Goal: Browse casually: Explore the website without a specific task or goal

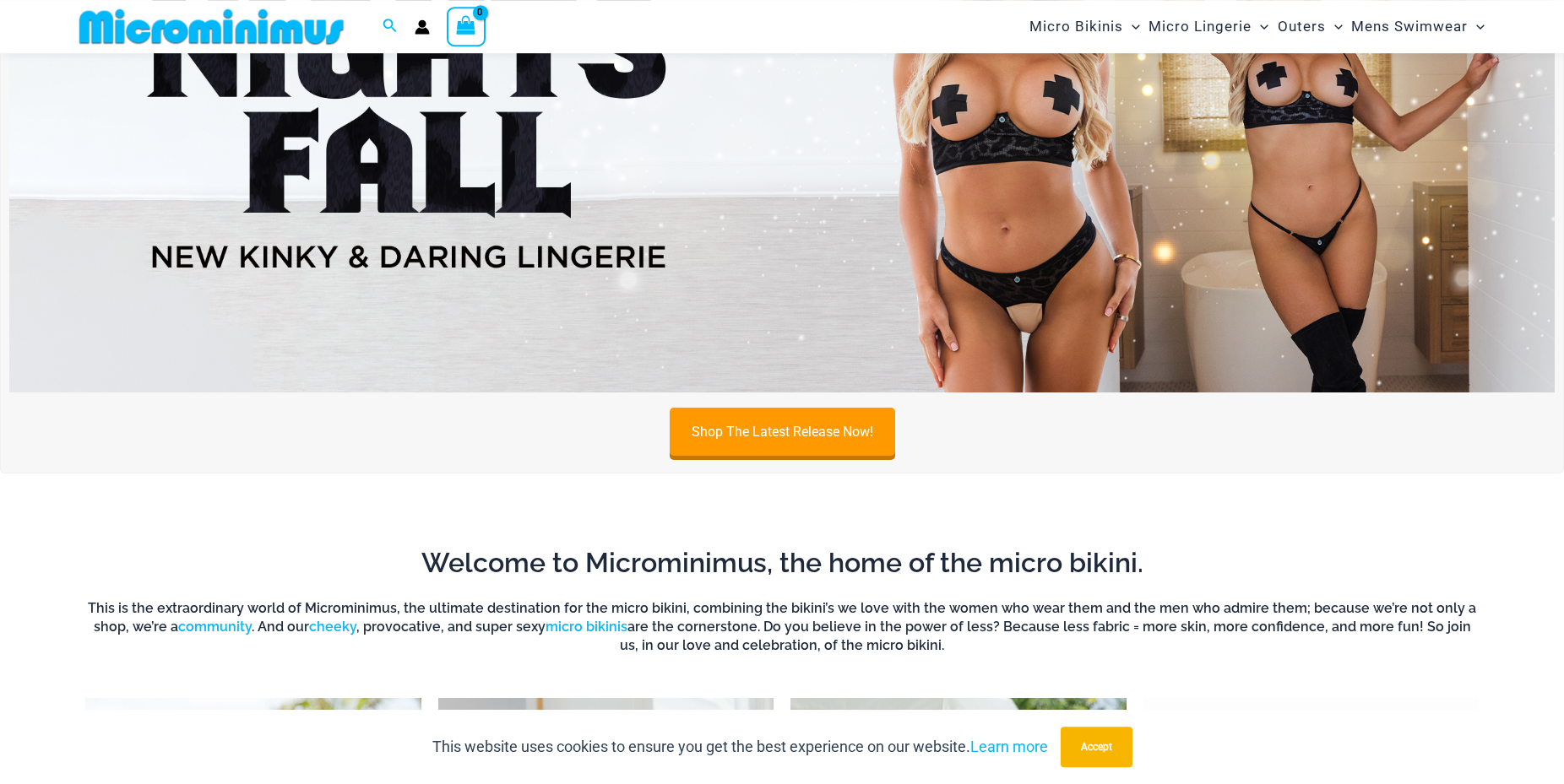
scroll to position [246, 0]
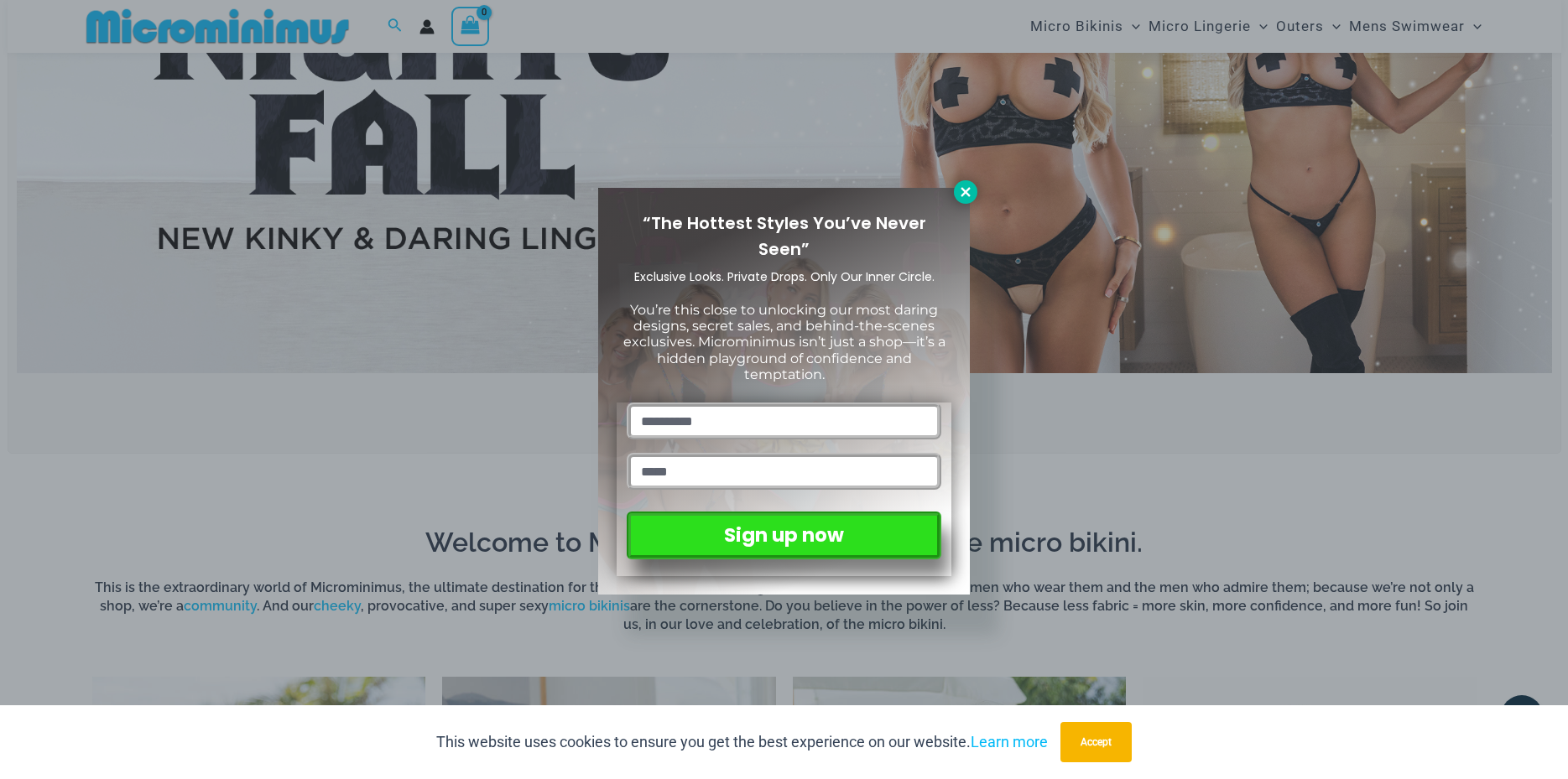
click at [963, 189] on icon at bounding box center [966, 192] width 15 height 15
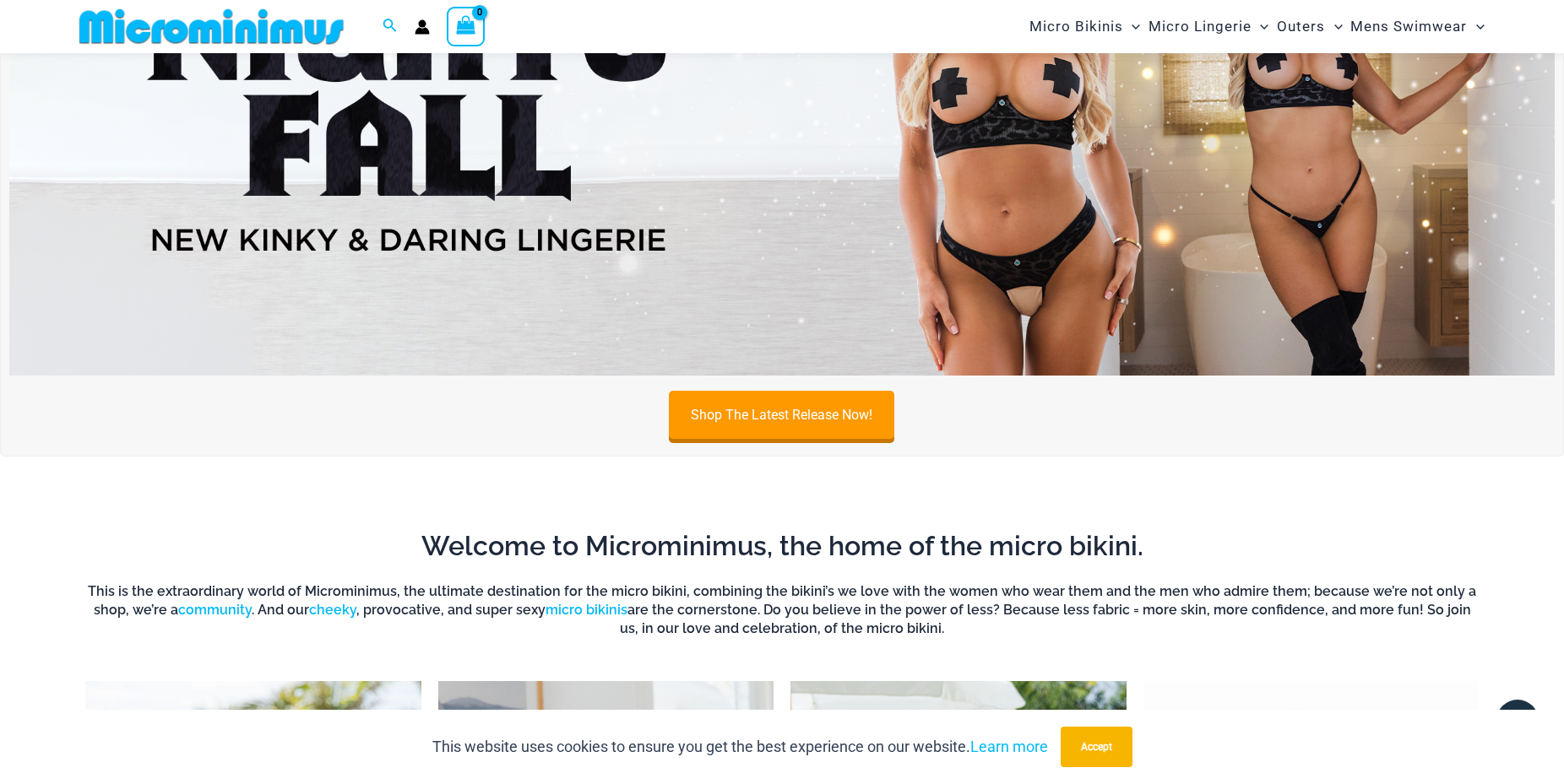
click at [1023, 191] on img at bounding box center [782, 113] width 1545 height 525
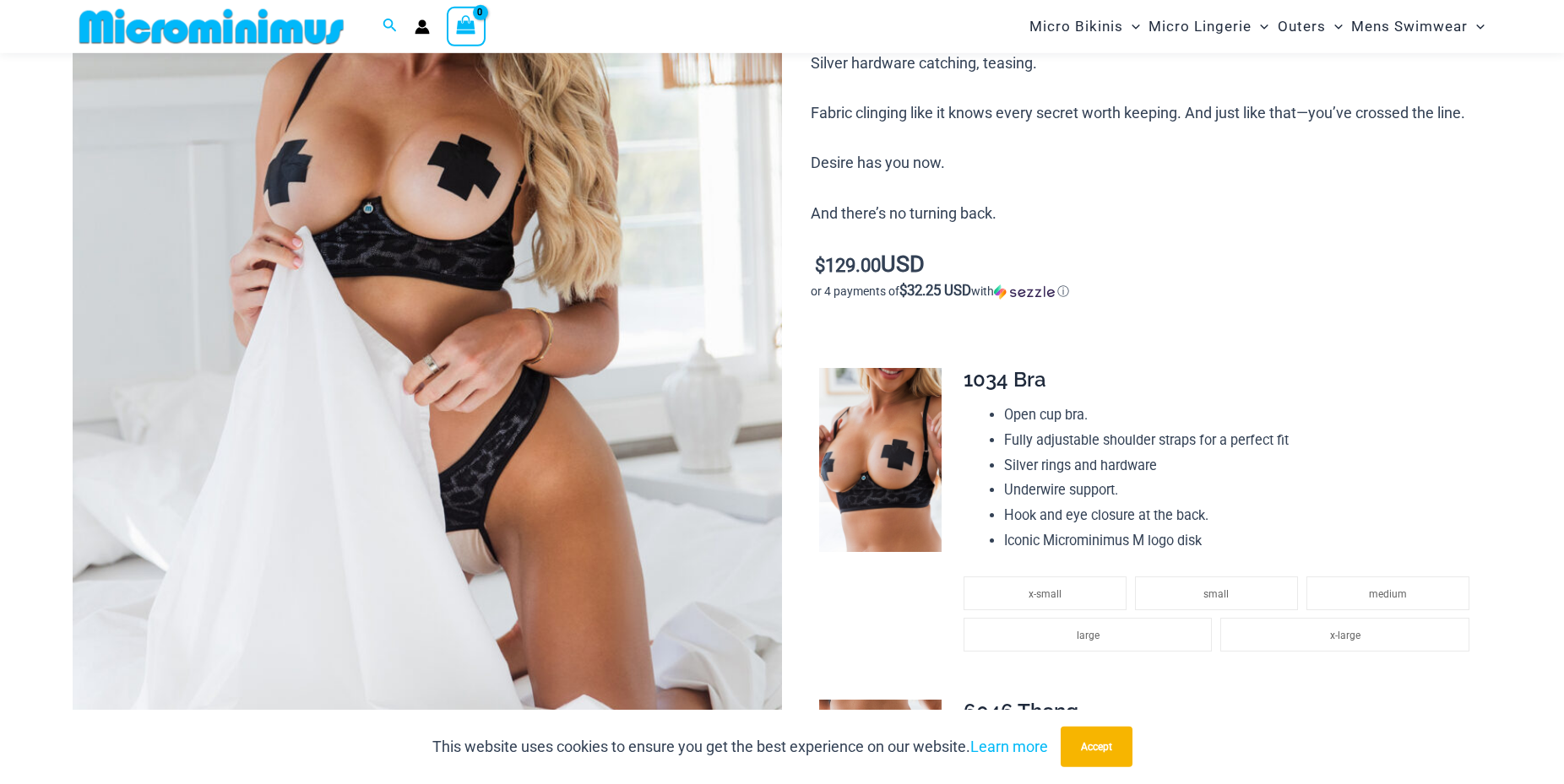
scroll to position [416, 0]
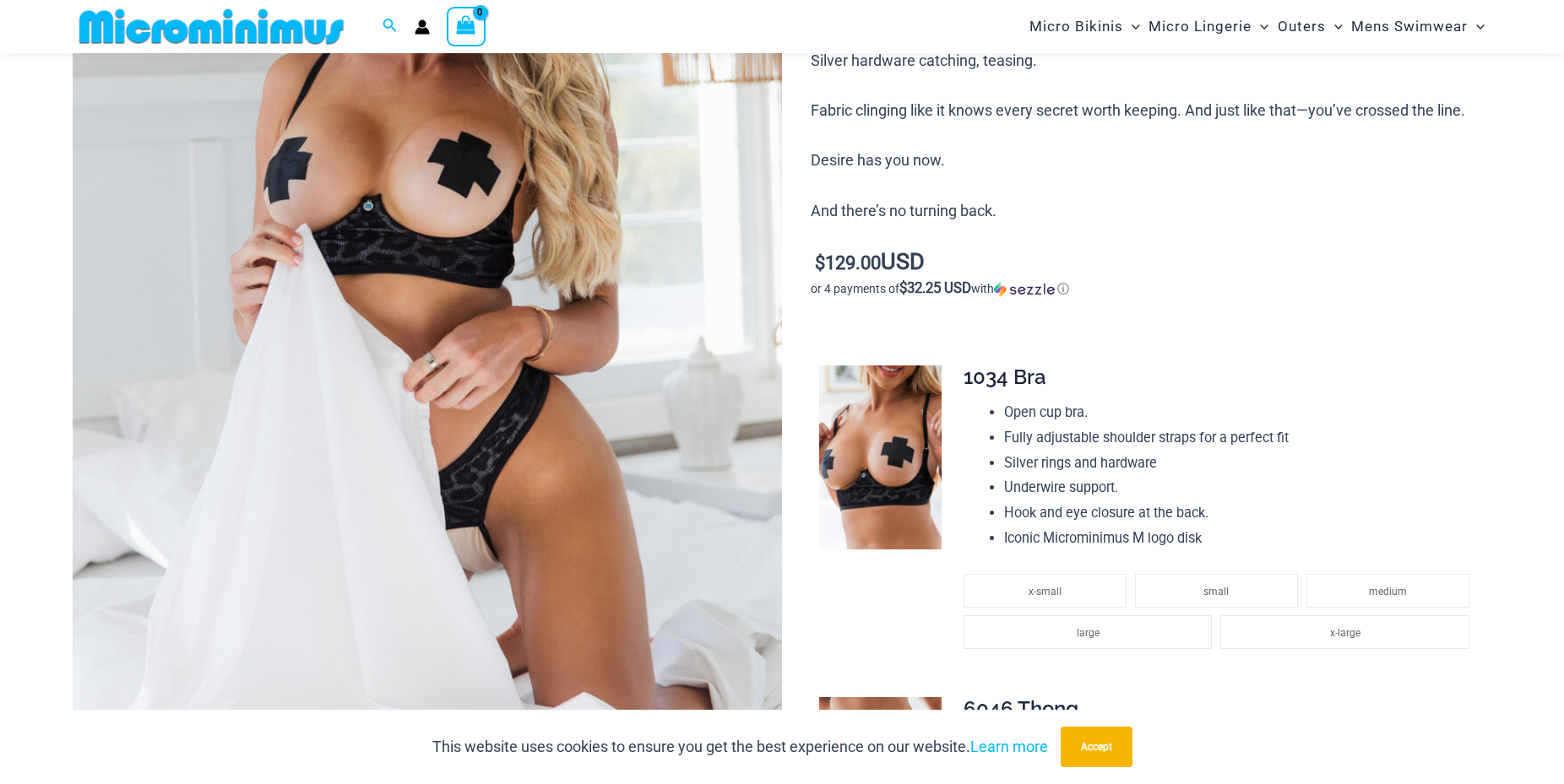
click at [540, 508] on img at bounding box center [428, 269] width 710 height 1063
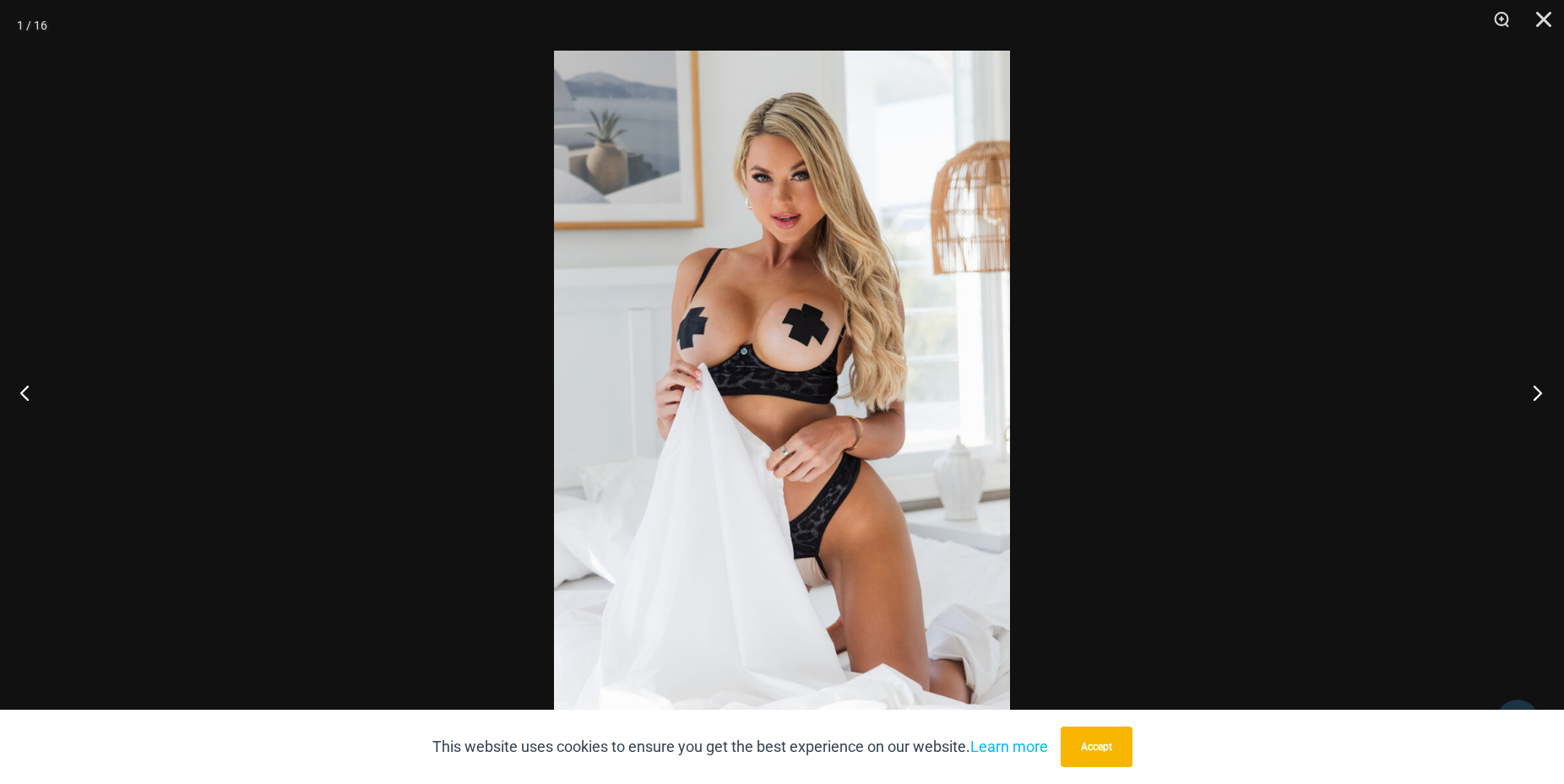
click at [1546, 396] on button "Next" at bounding box center [1532, 392] width 63 height 84
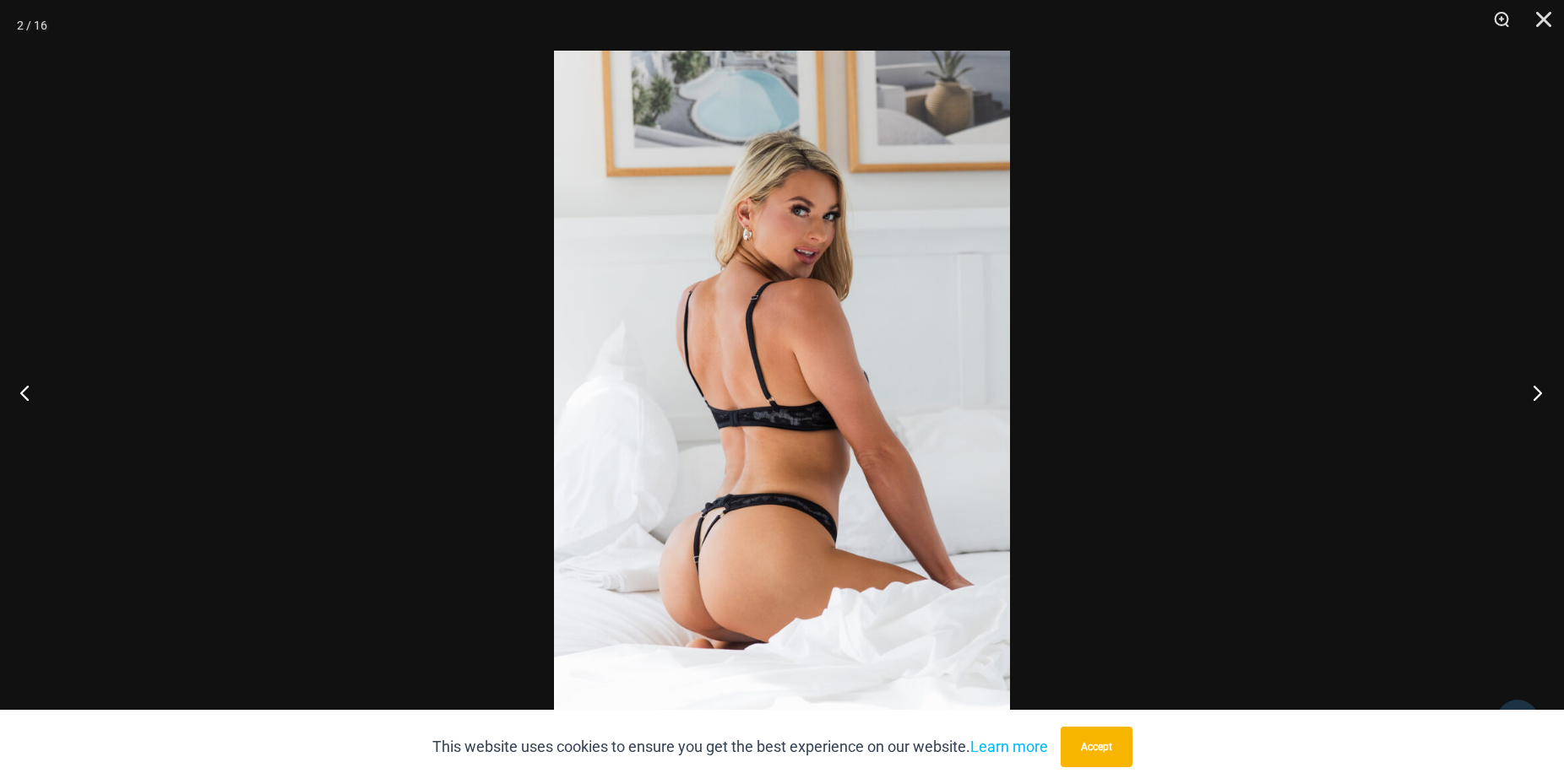
click at [1546, 395] on button "Next" at bounding box center [1532, 392] width 63 height 84
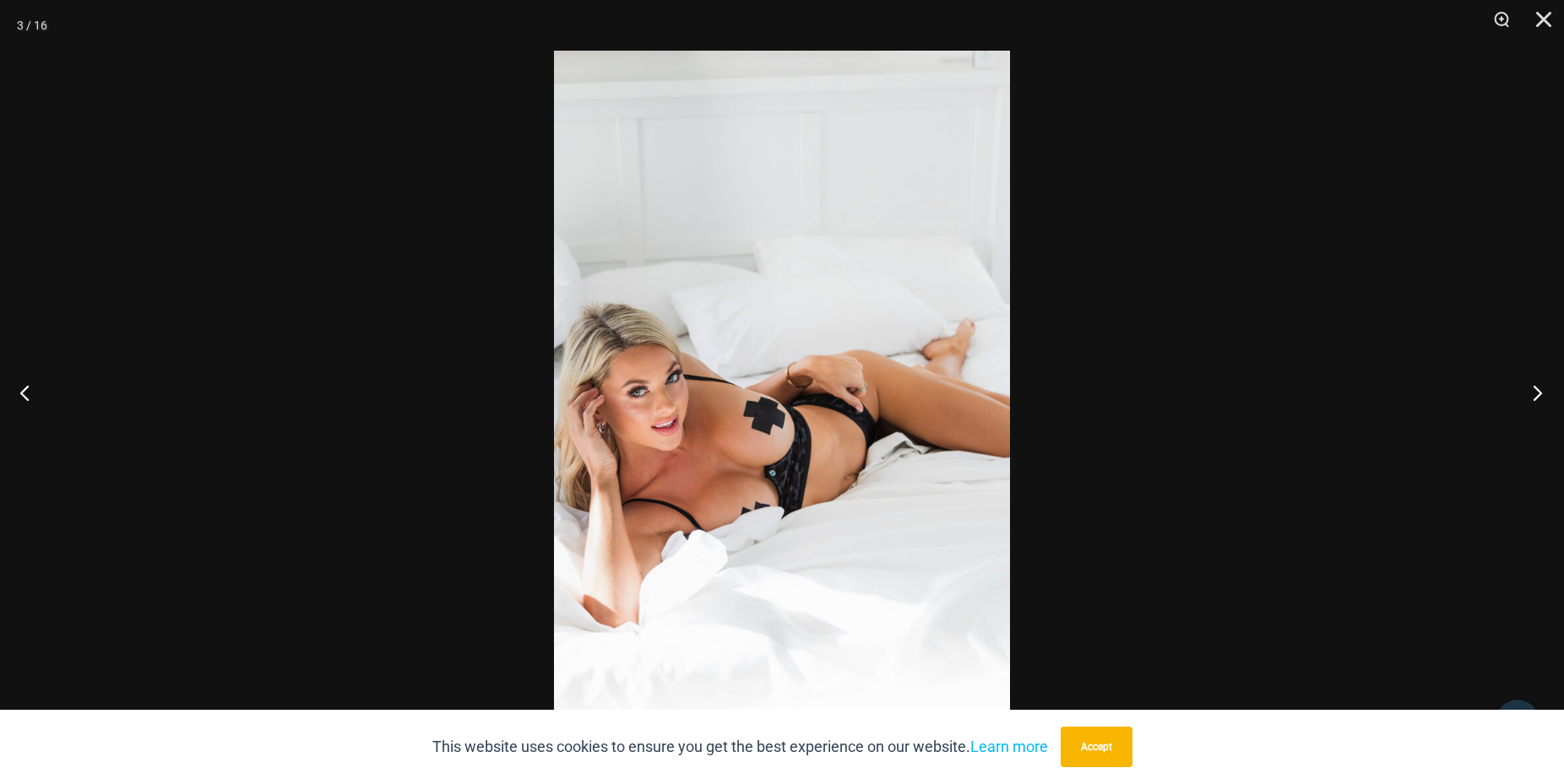
click at [1546, 395] on button "Next" at bounding box center [1532, 392] width 63 height 84
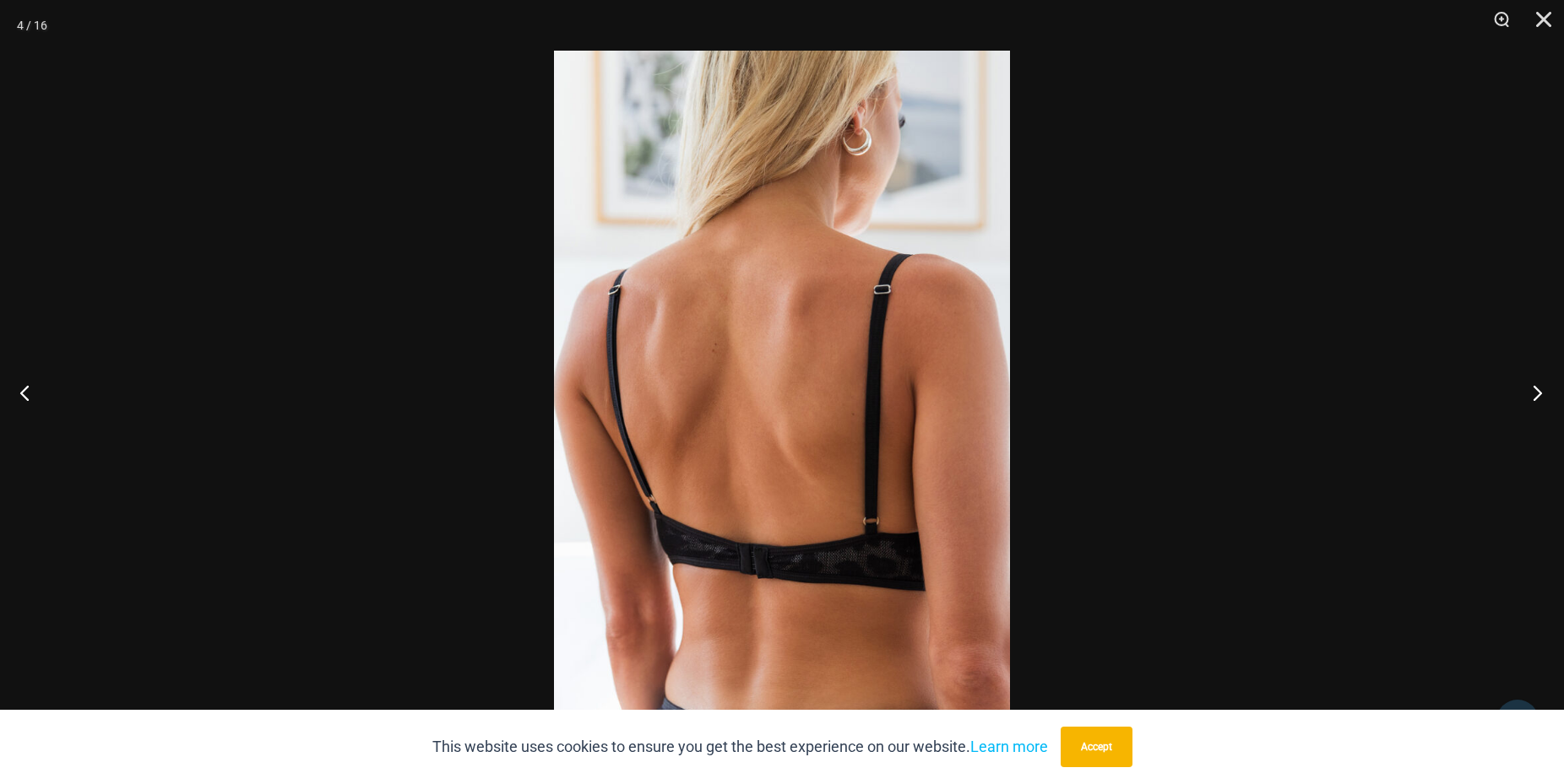
click at [1546, 393] on button "Next" at bounding box center [1532, 392] width 63 height 84
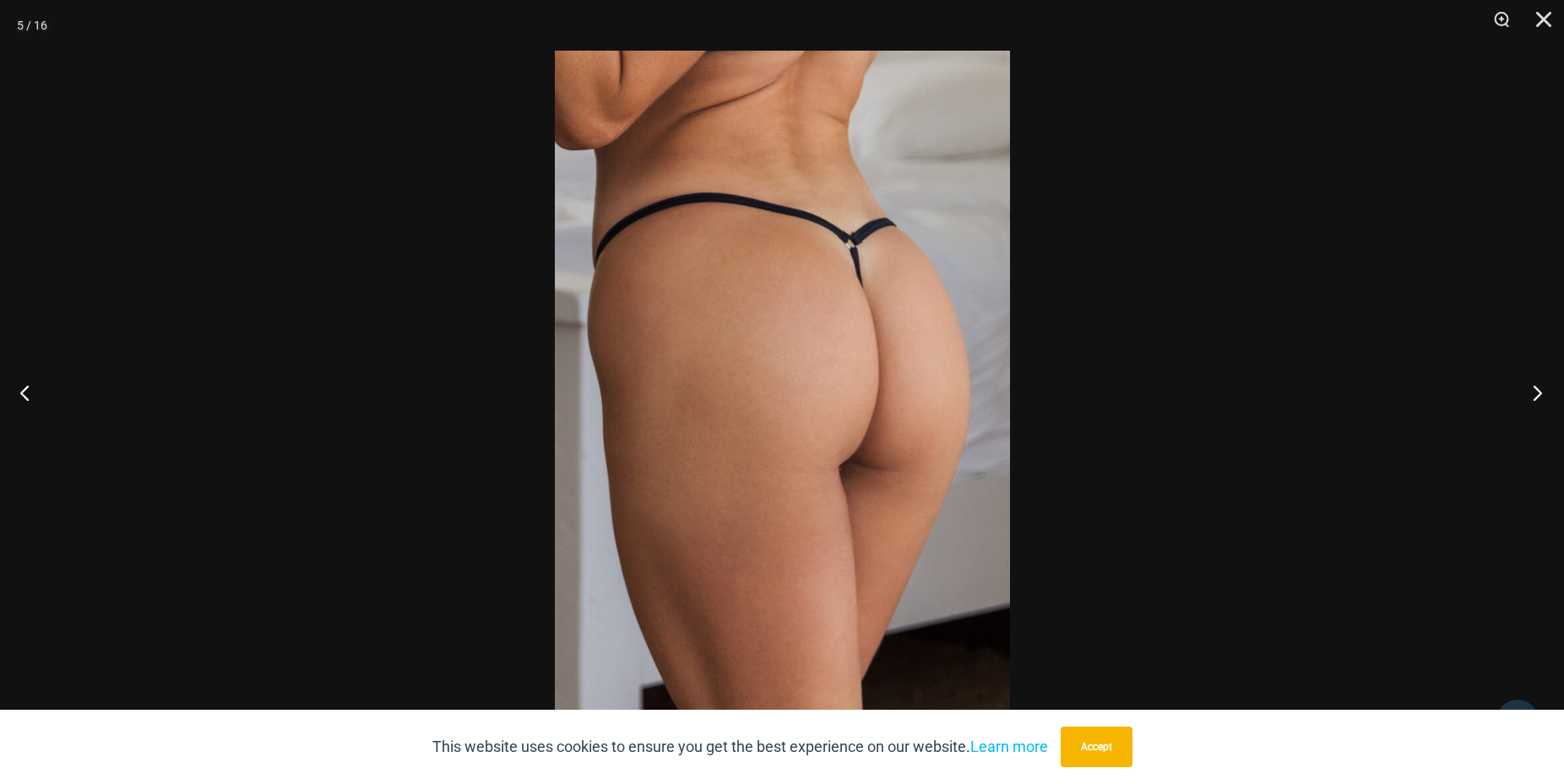
click at [1546, 393] on button "Next" at bounding box center [1532, 392] width 63 height 84
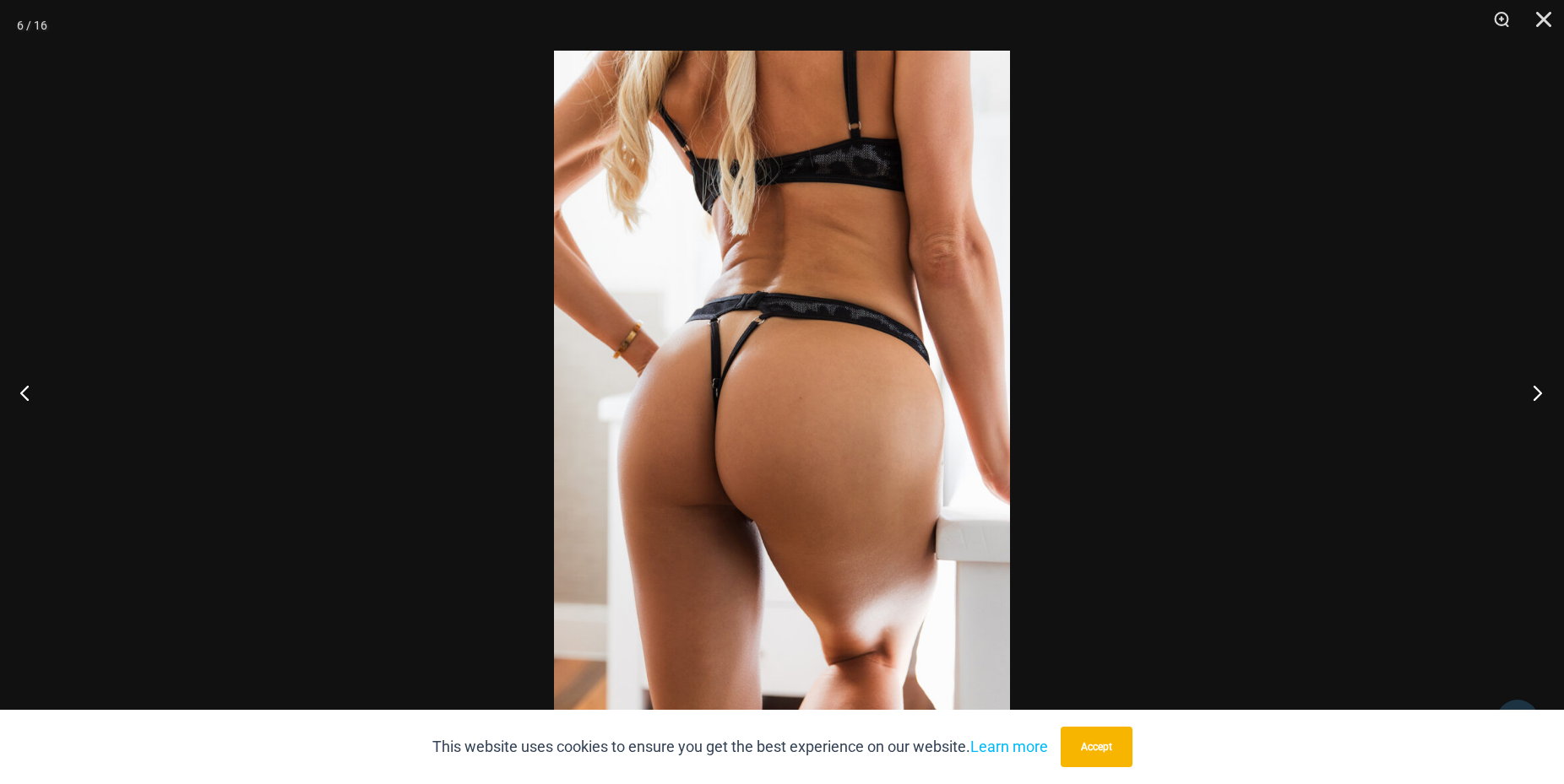
click at [1549, 390] on button "Next" at bounding box center [1532, 392] width 63 height 84
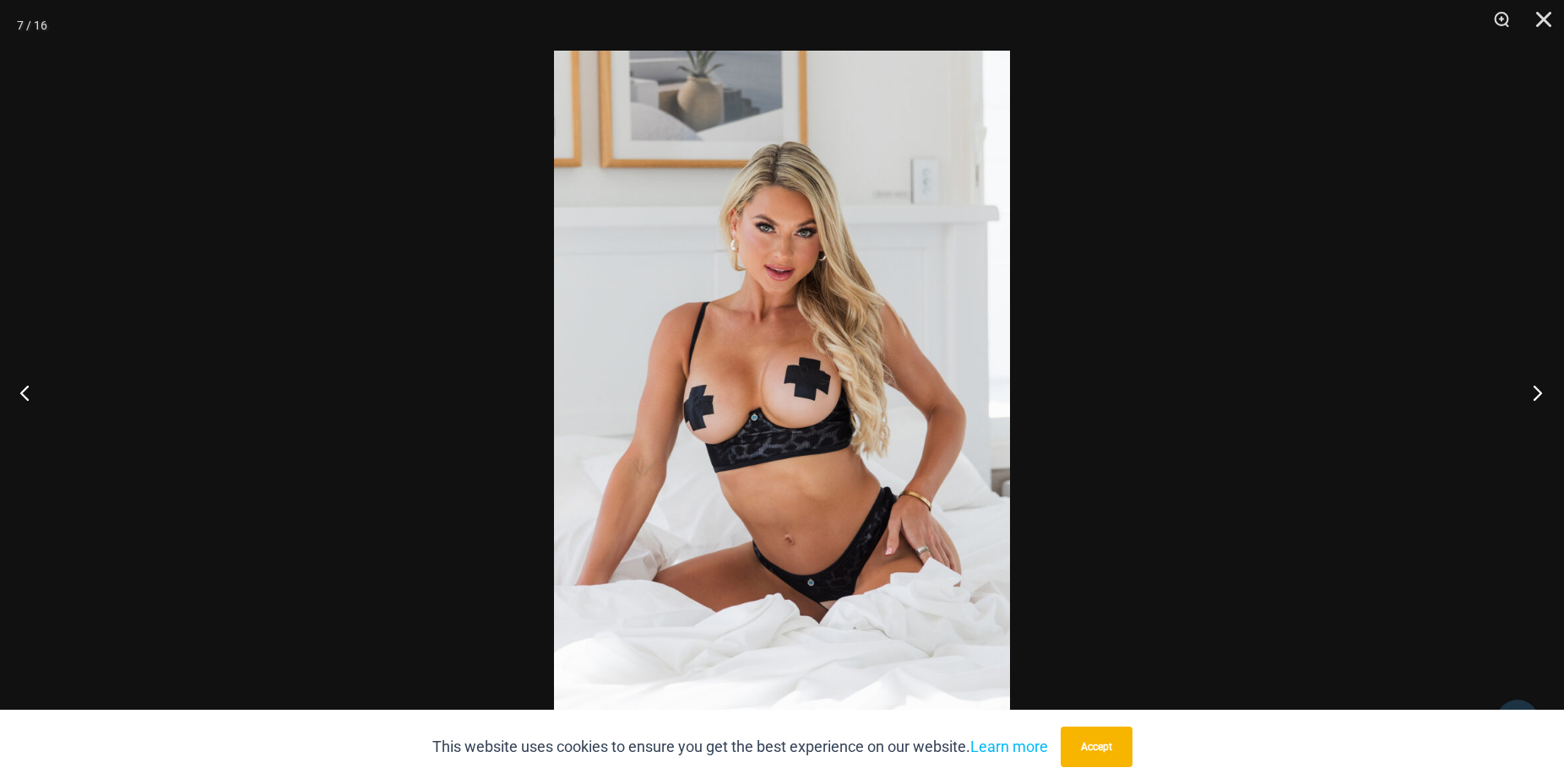
click at [1550, 388] on button "Next" at bounding box center [1532, 392] width 63 height 84
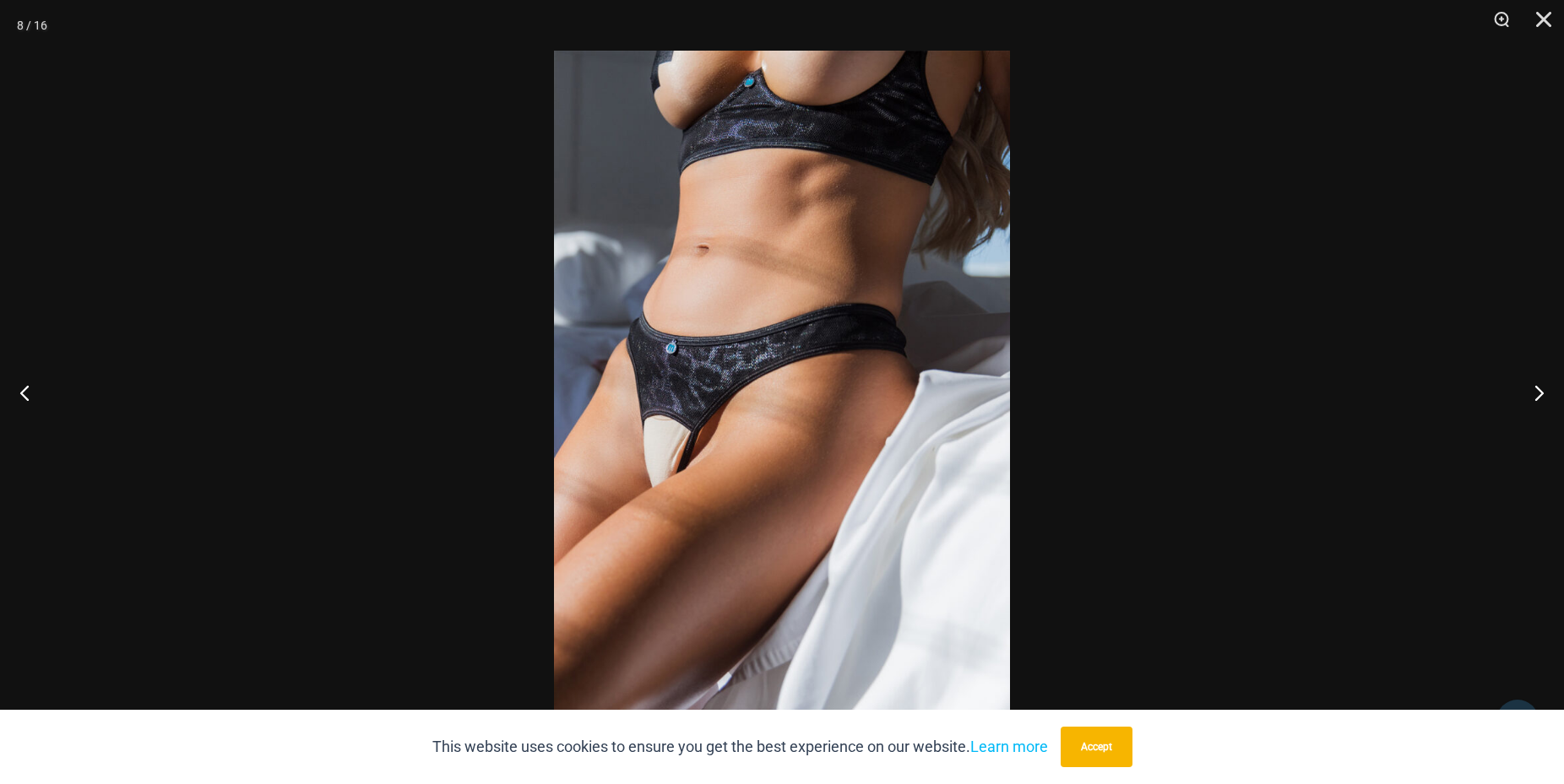
click at [853, 445] on img at bounding box center [782, 392] width 456 height 683
click at [744, 450] on img at bounding box center [782, 392] width 456 height 683
click at [744, 446] on img at bounding box center [782, 392] width 456 height 683
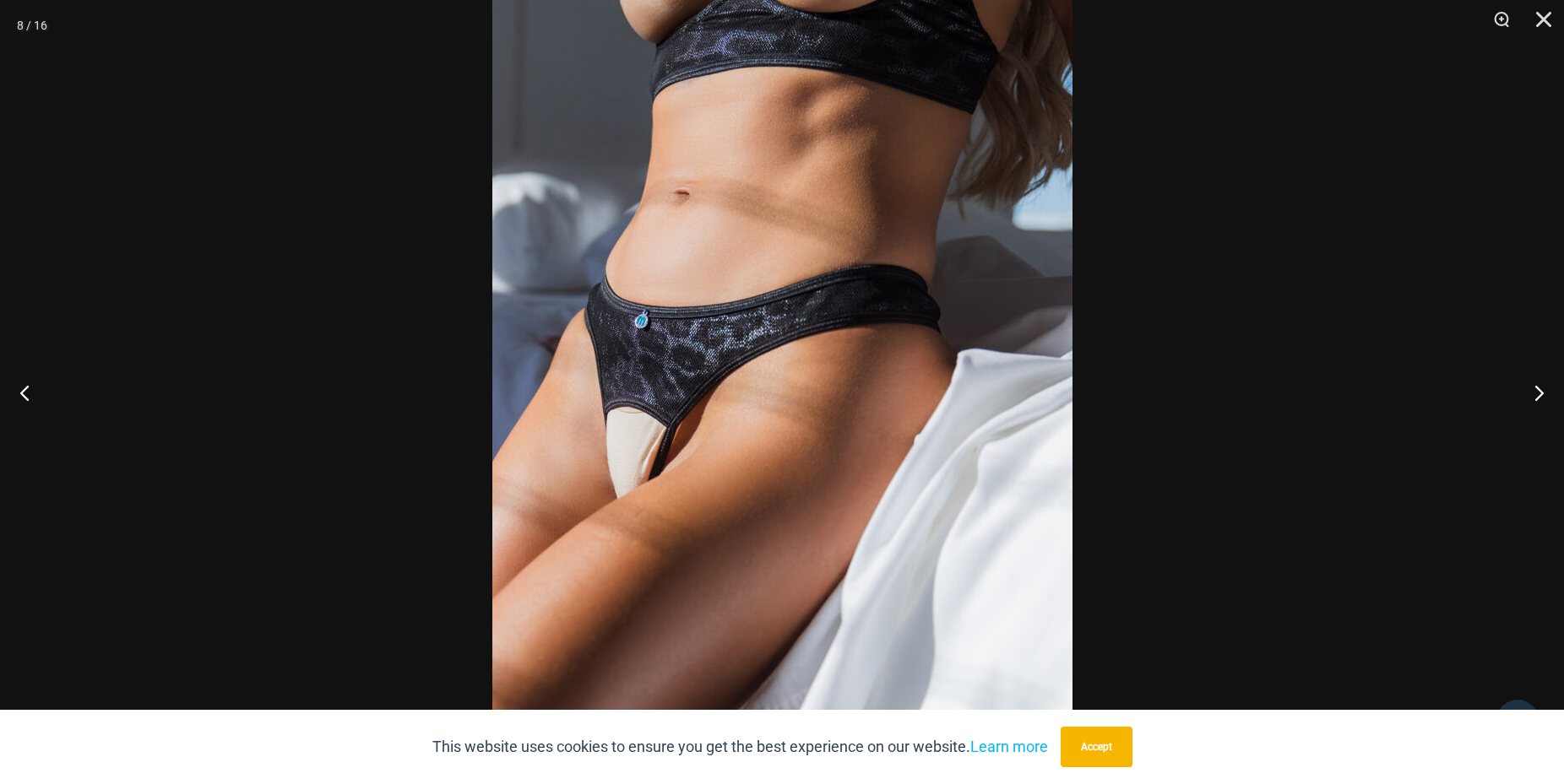
click at [744, 445] on img at bounding box center [782, 377] width 580 height 869
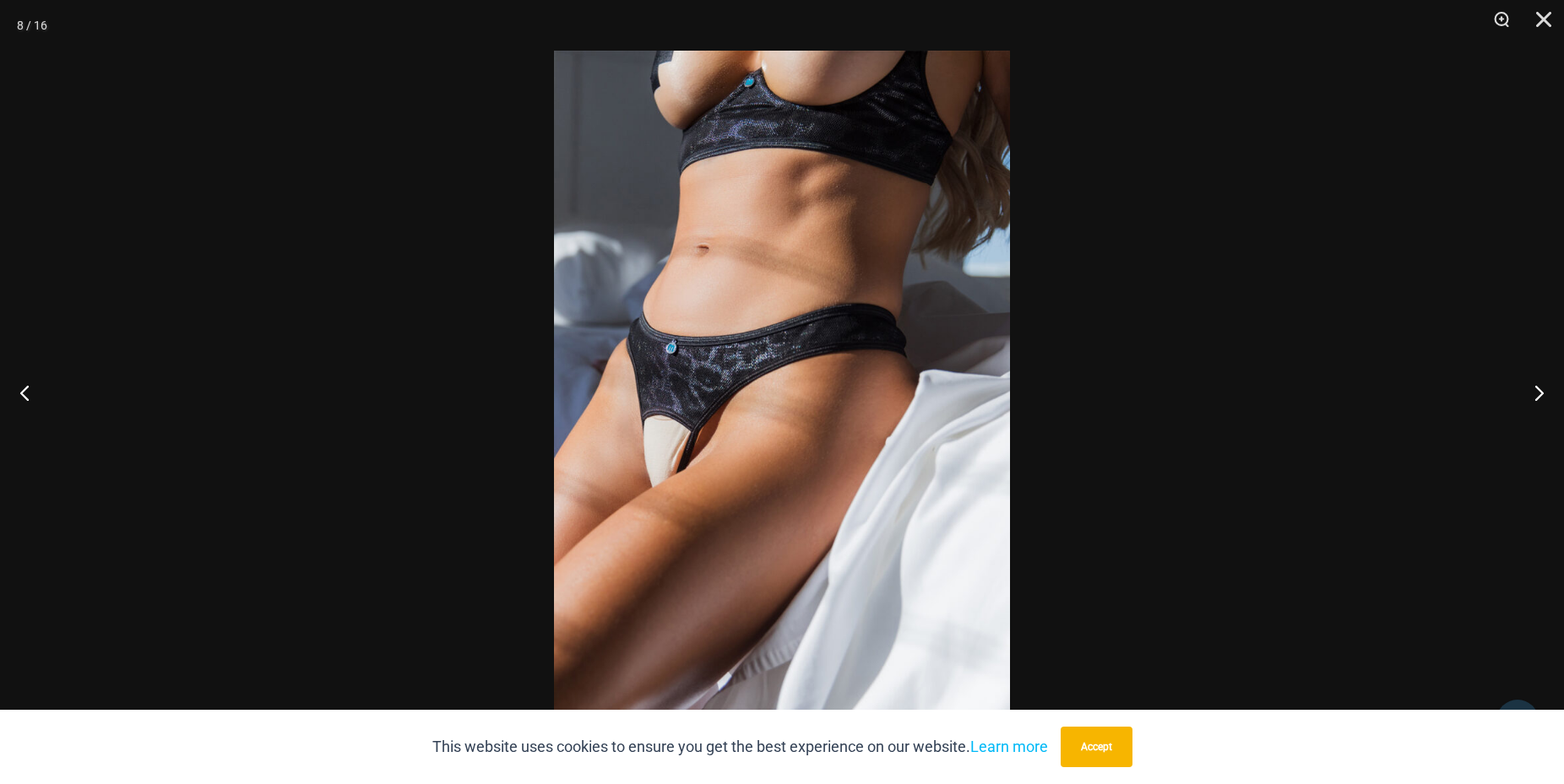
click at [744, 444] on img at bounding box center [782, 392] width 456 height 683
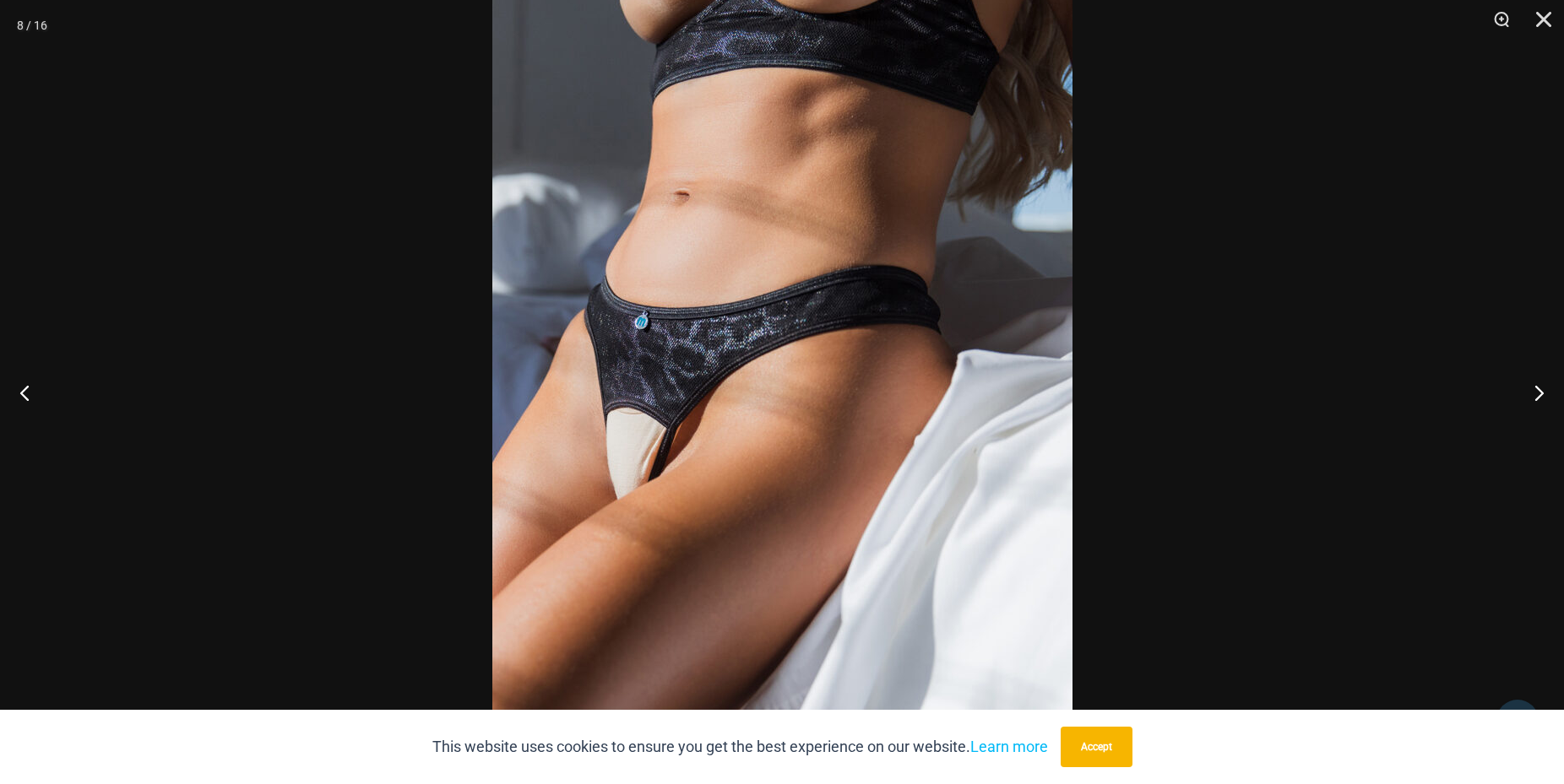
click at [744, 439] on img at bounding box center [782, 378] width 580 height 869
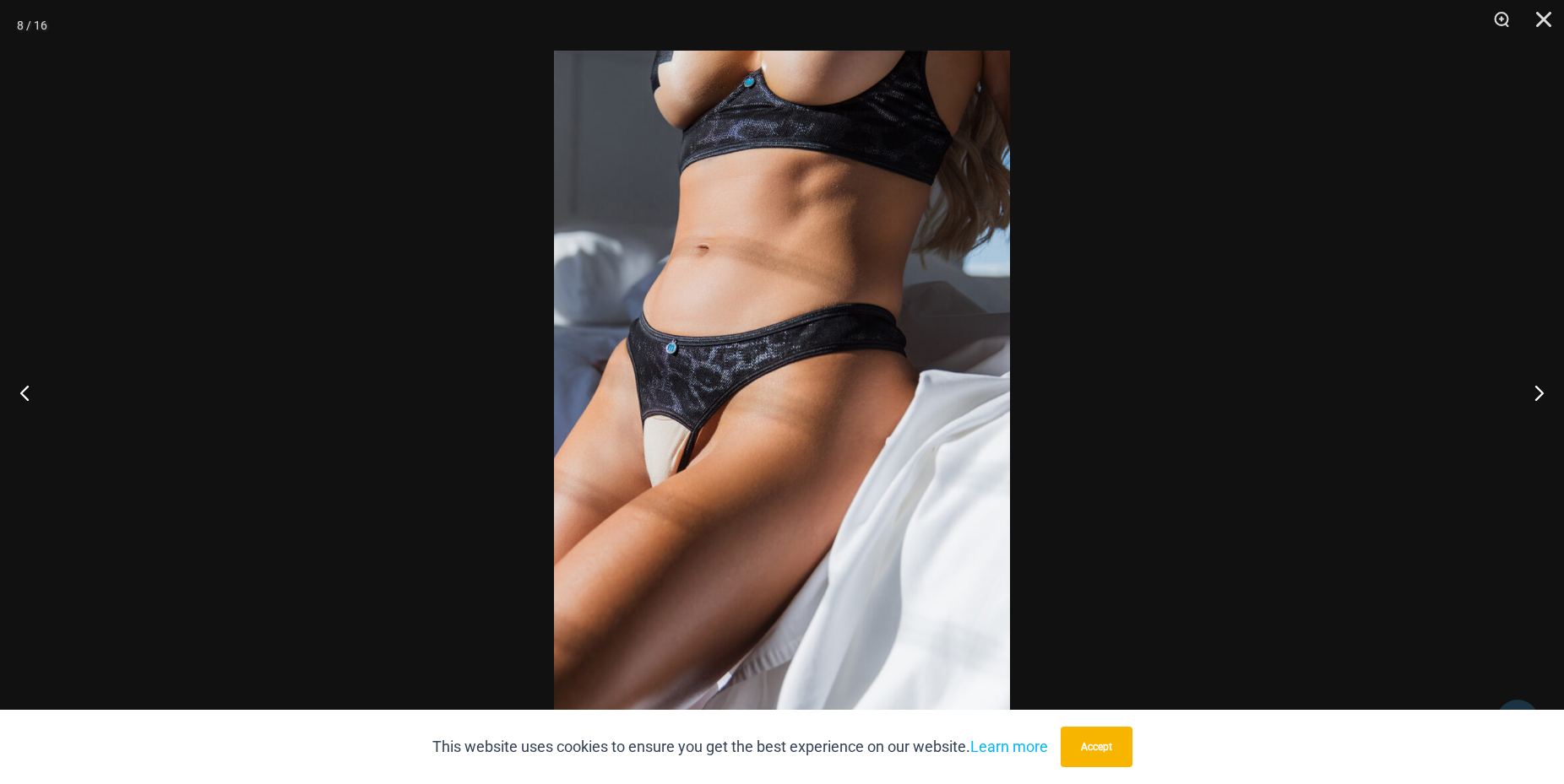
click at [745, 439] on img at bounding box center [782, 392] width 456 height 683
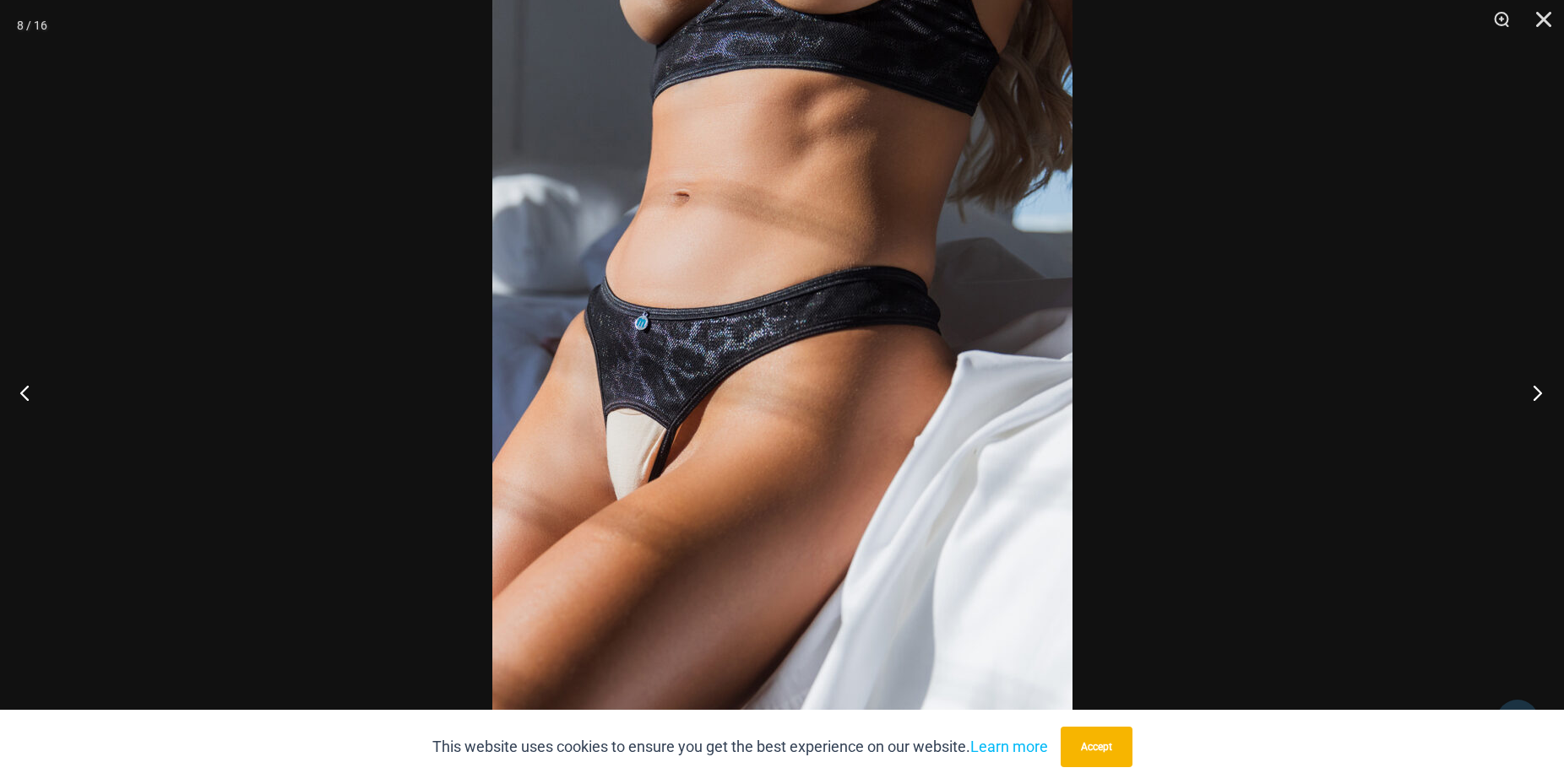
click at [1534, 399] on button "Next" at bounding box center [1532, 392] width 63 height 84
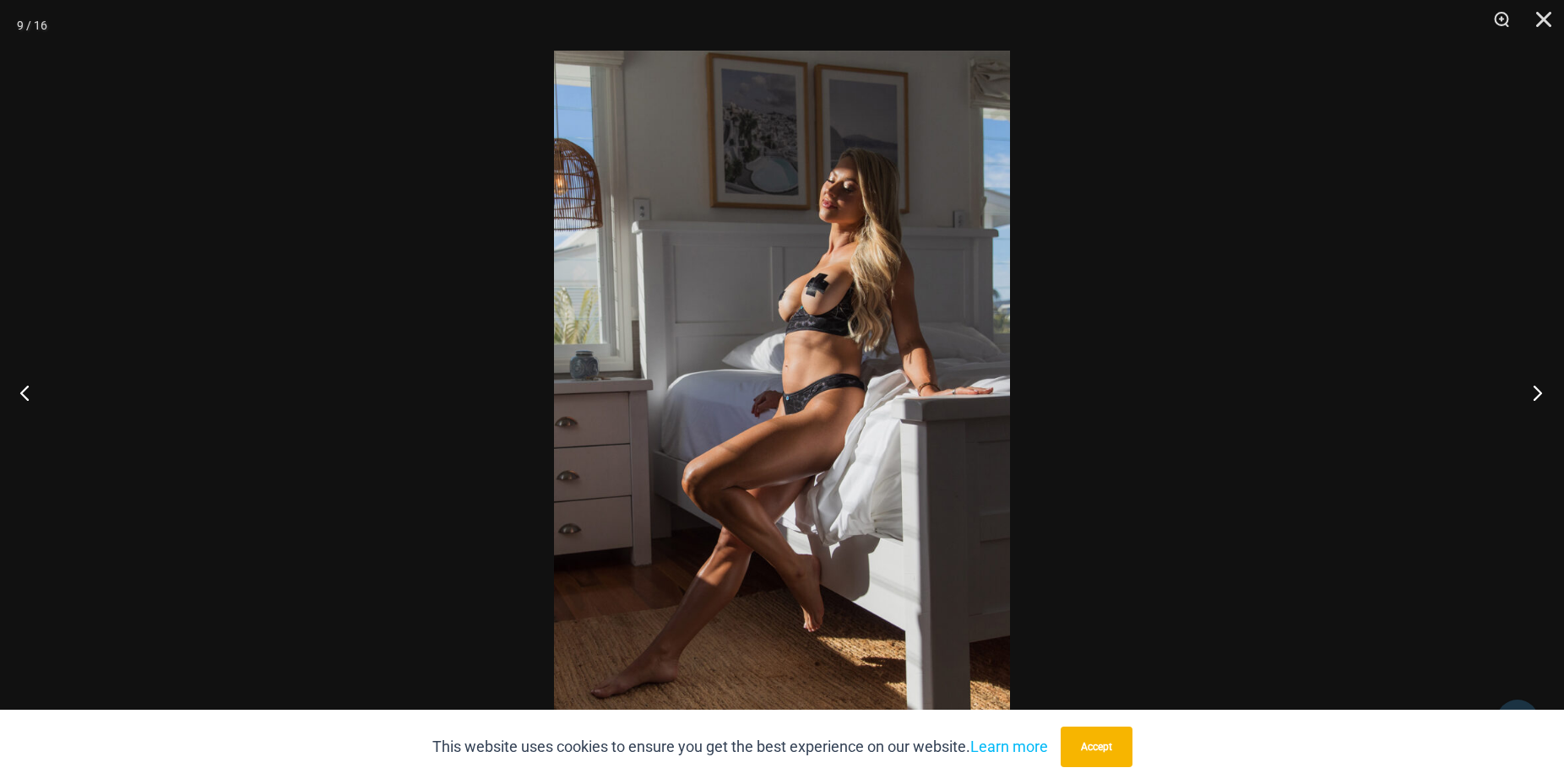
click at [1536, 400] on button "Next" at bounding box center [1532, 392] width 63 height 84
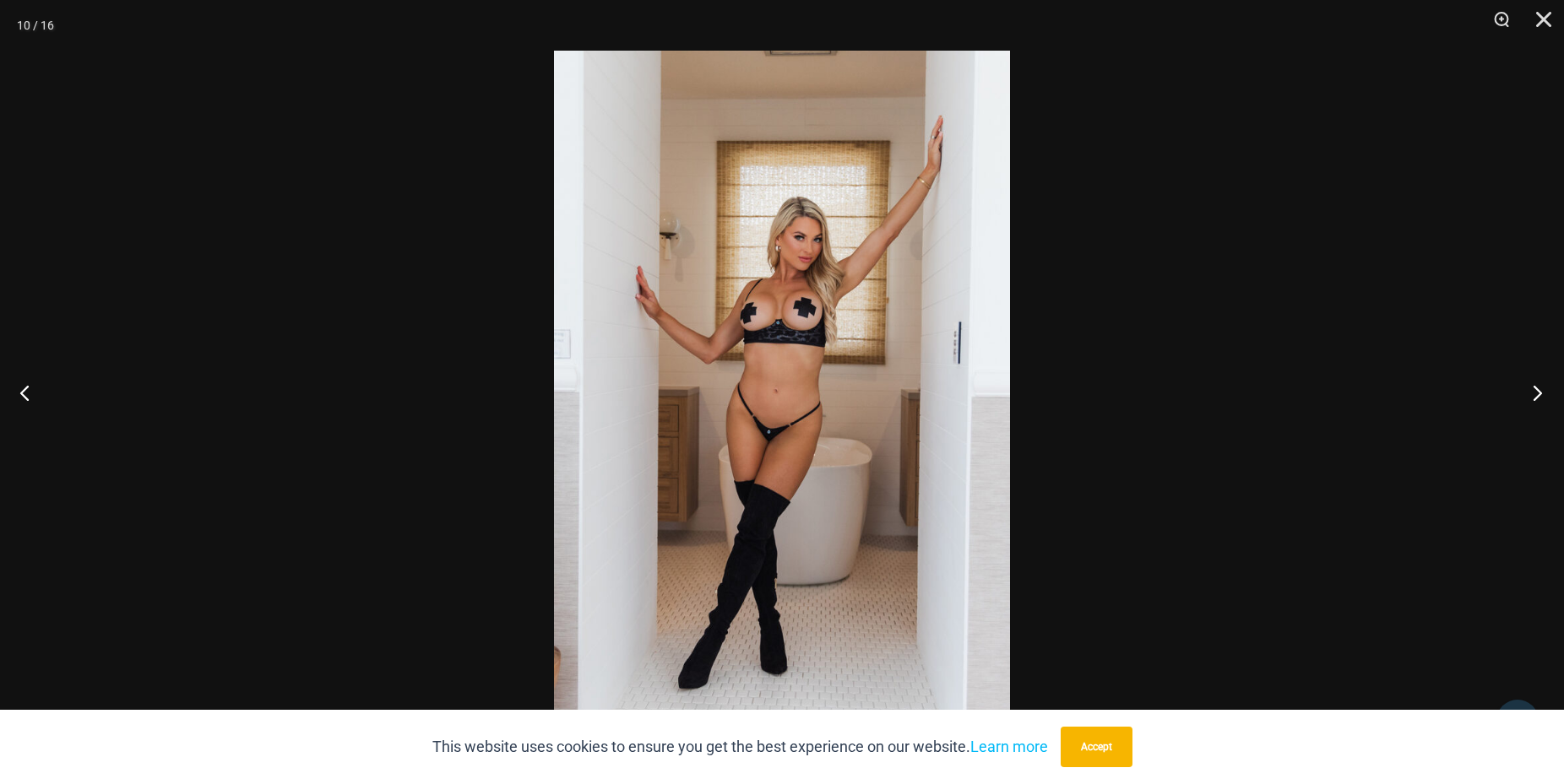
click at [1547, 400] on button "Next" at bounding box center [1532, 392] width 63 height 84
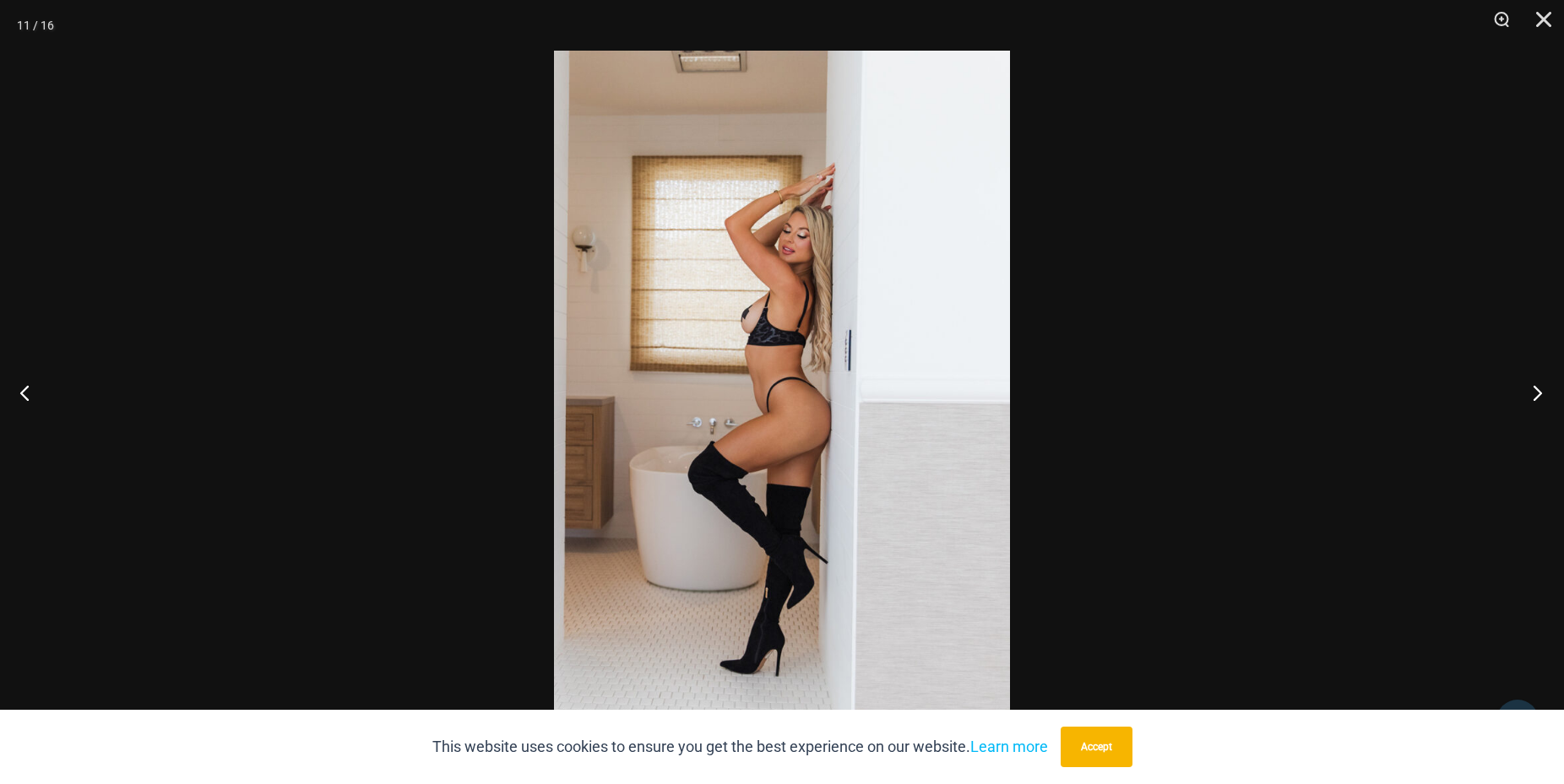
click at [1558, 397] on button "Next" at bounding box center [1532, 392] width 63 height 84
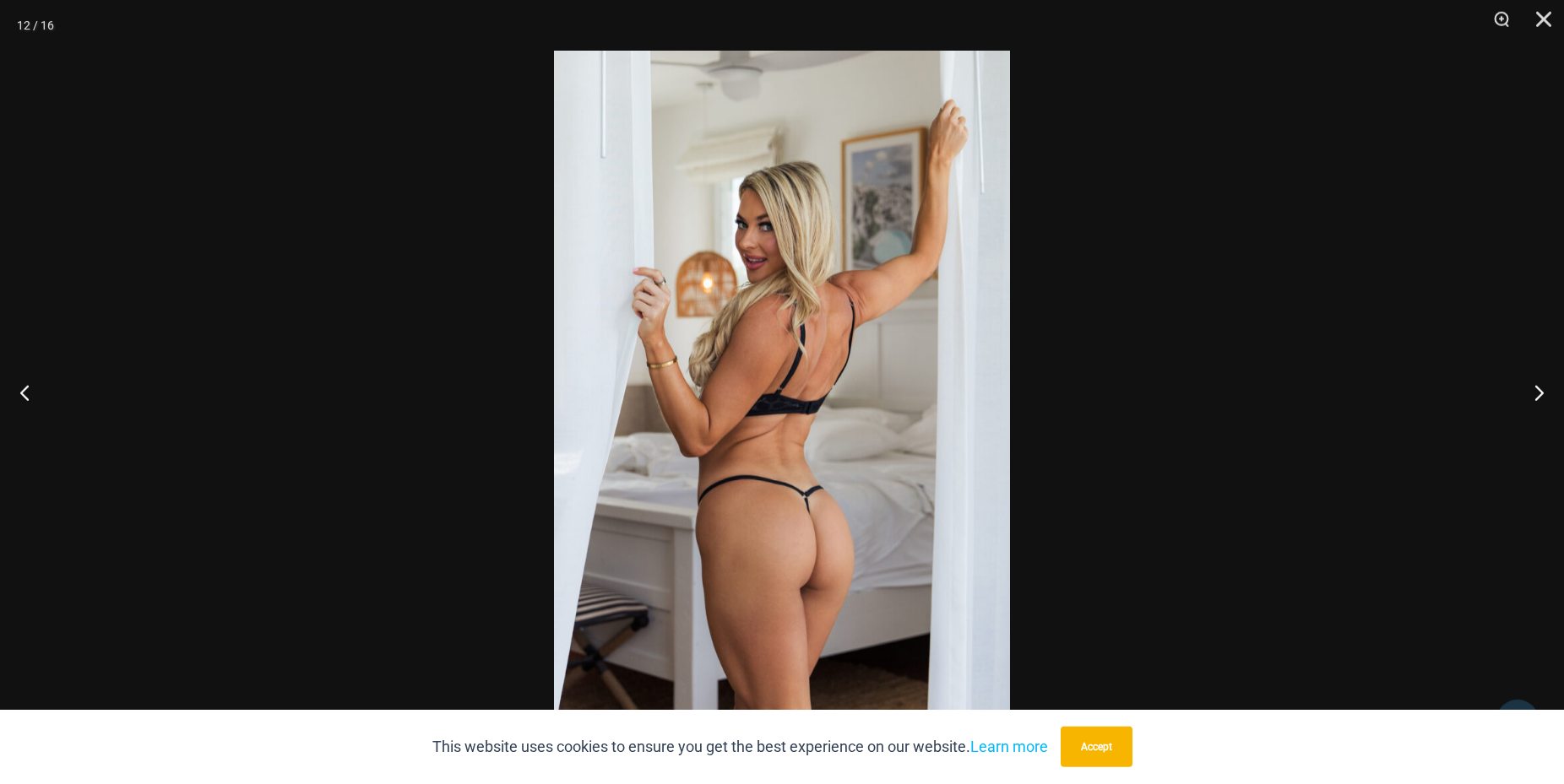
scroll to position [1044, 0]
click at [1554, 386] on button "Next" at bounding box center [1532, 392] width 63 height 84
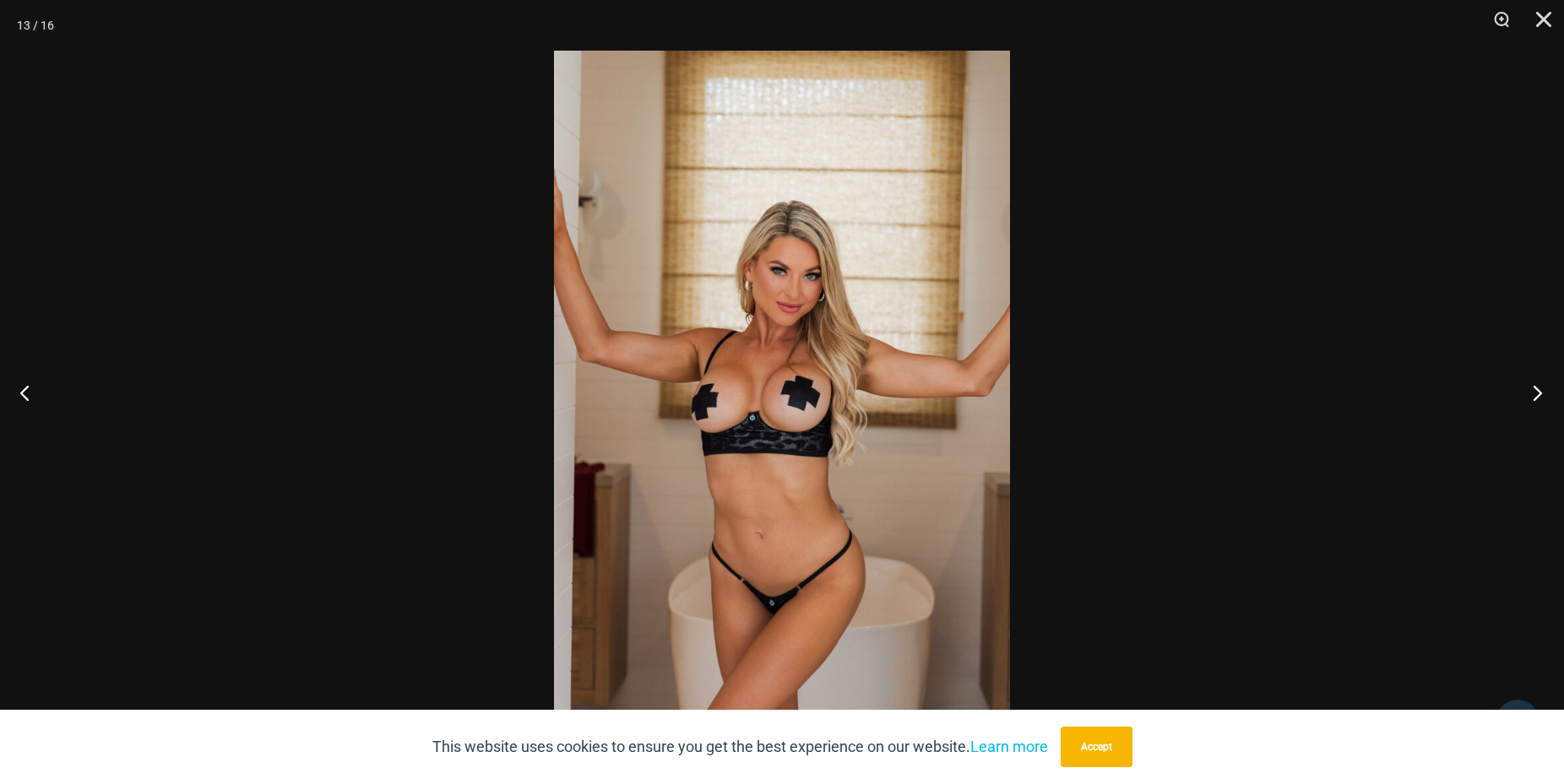
click at [1547, 388] on button "Next" at bounding box center [1532, 392] width 63 height 84
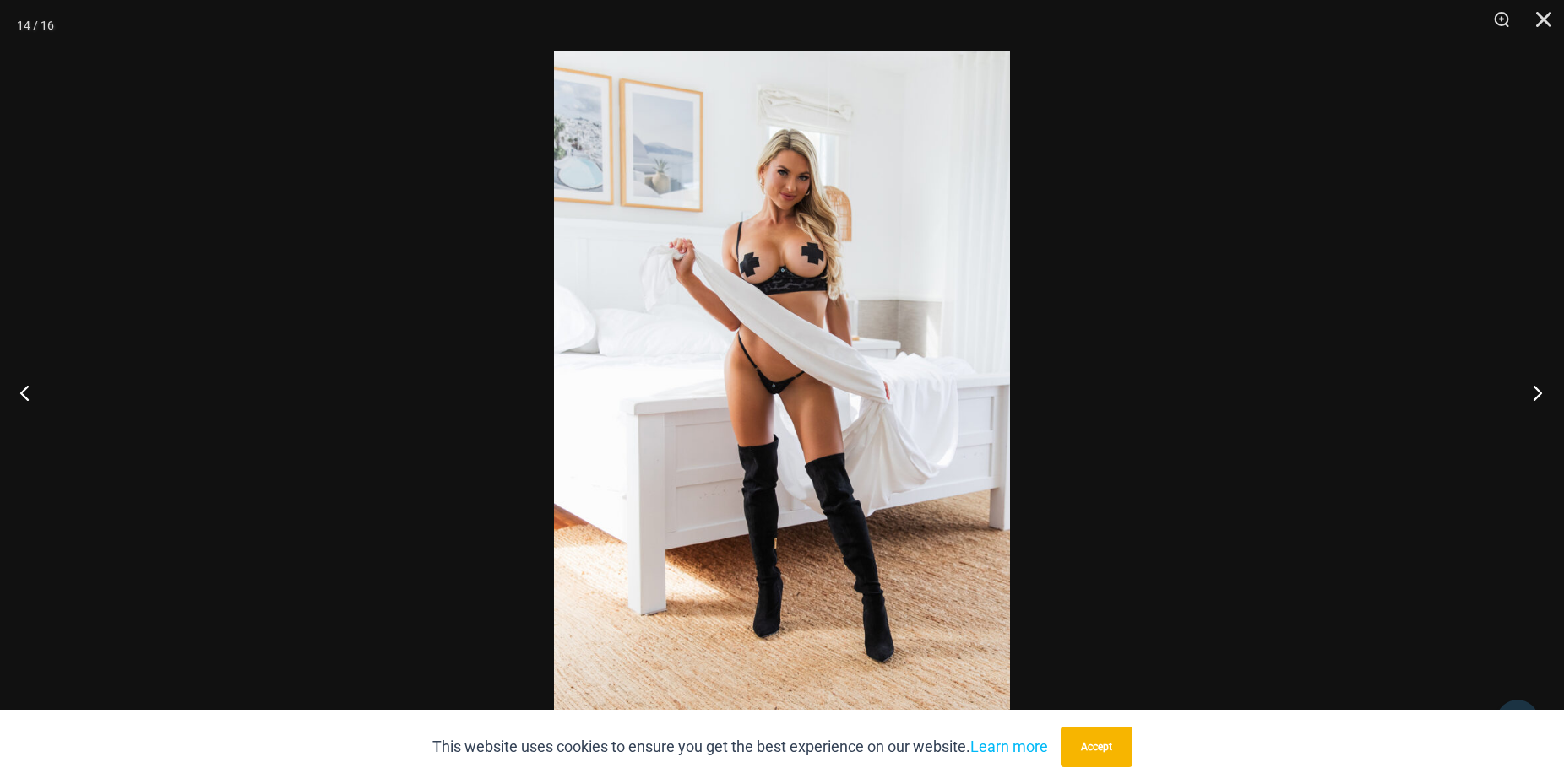
click at [1552, 391] on button "Next" at bounding box center [1532, 392] width 63 height 84
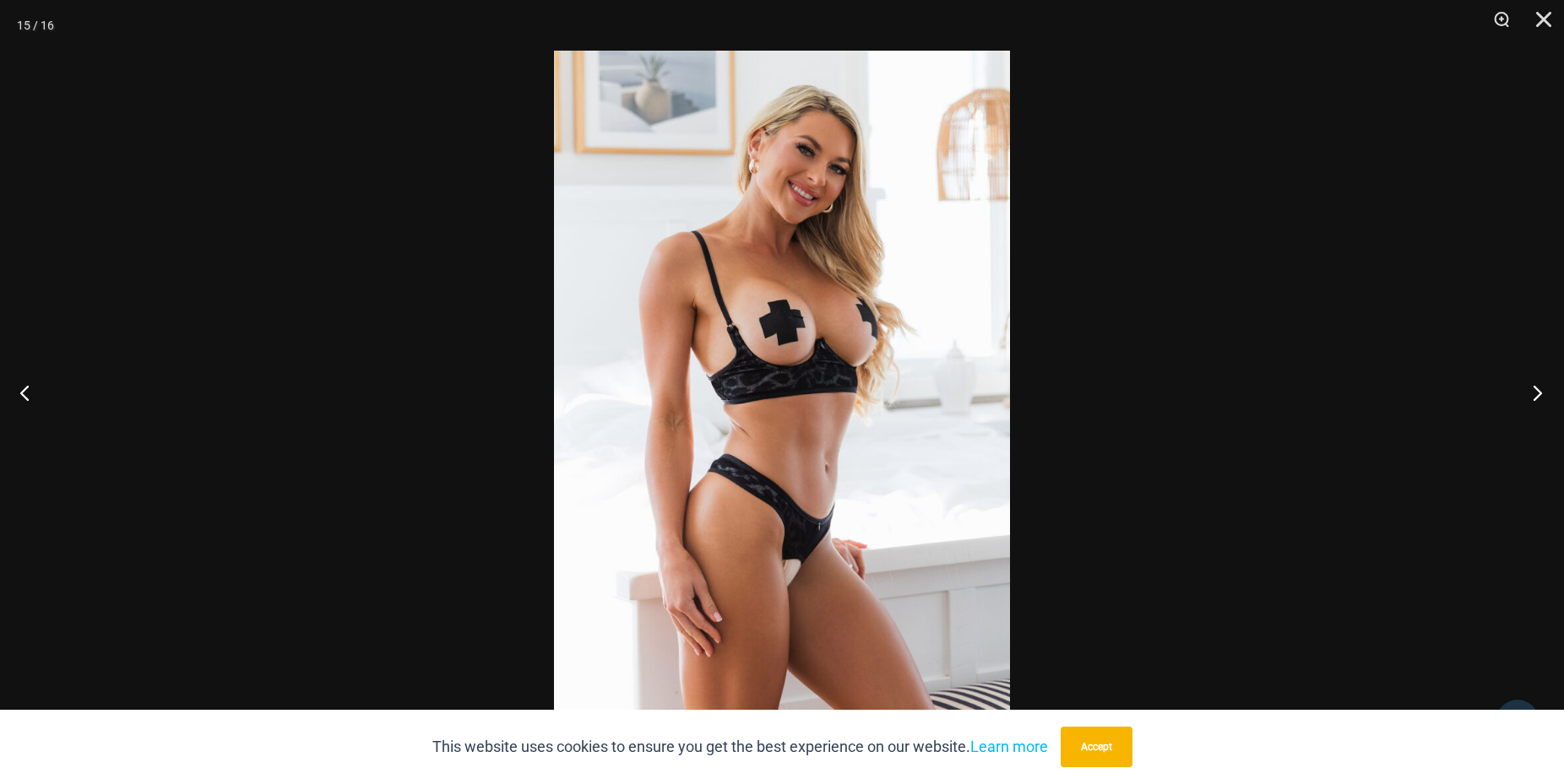
click at [1556, 392] on button "Next" at bounding box center [1532, 392] width 63 height 84
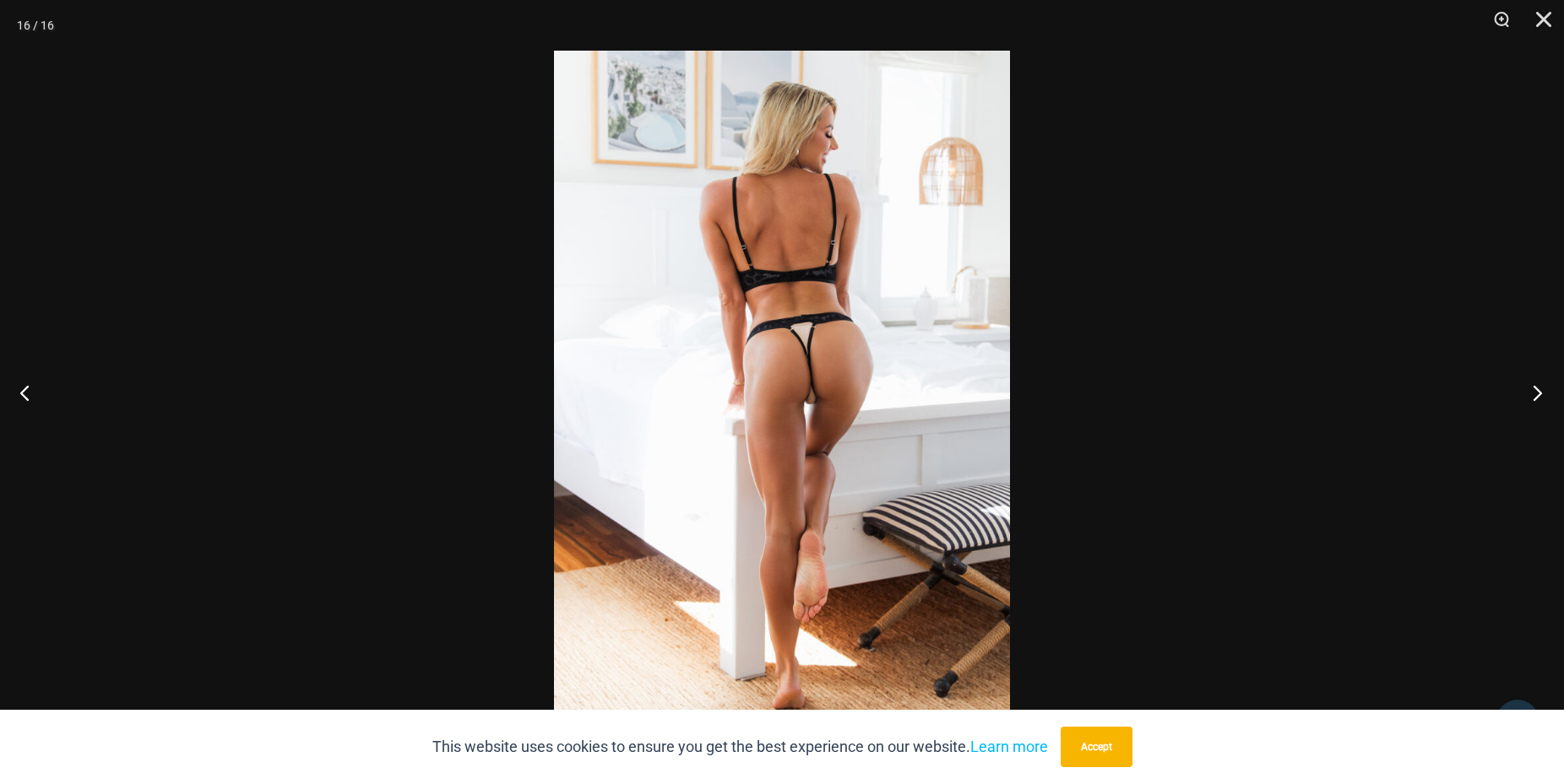
click at [1556, 392] on button "Next" at bounding box center [1532, 392] width 63 height 84
